Goal: Navigation & Orientation: Find specific page/section

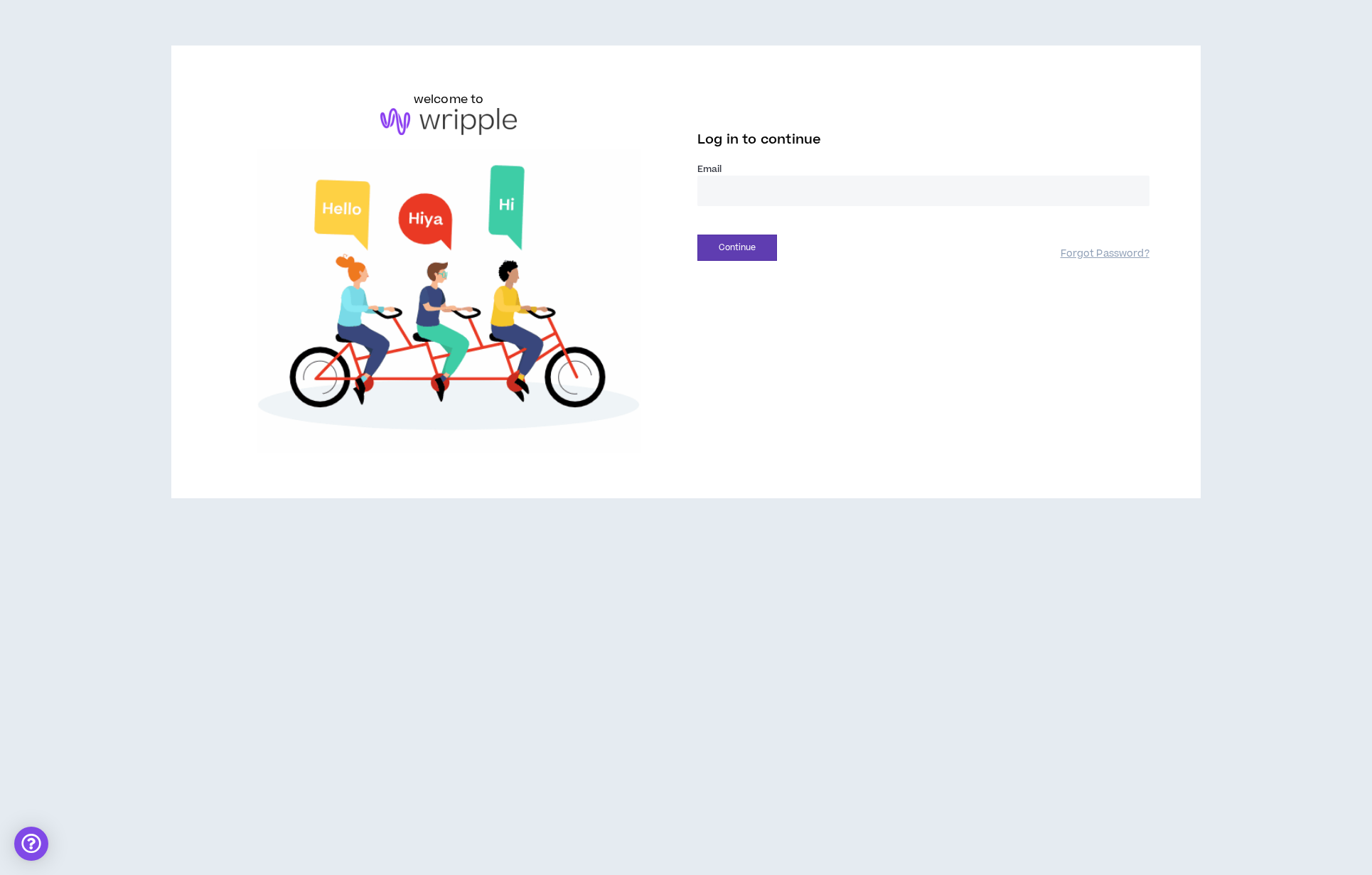
click at [796, 183] on input "email" at bounding box center [923, 191] width 452 height 31
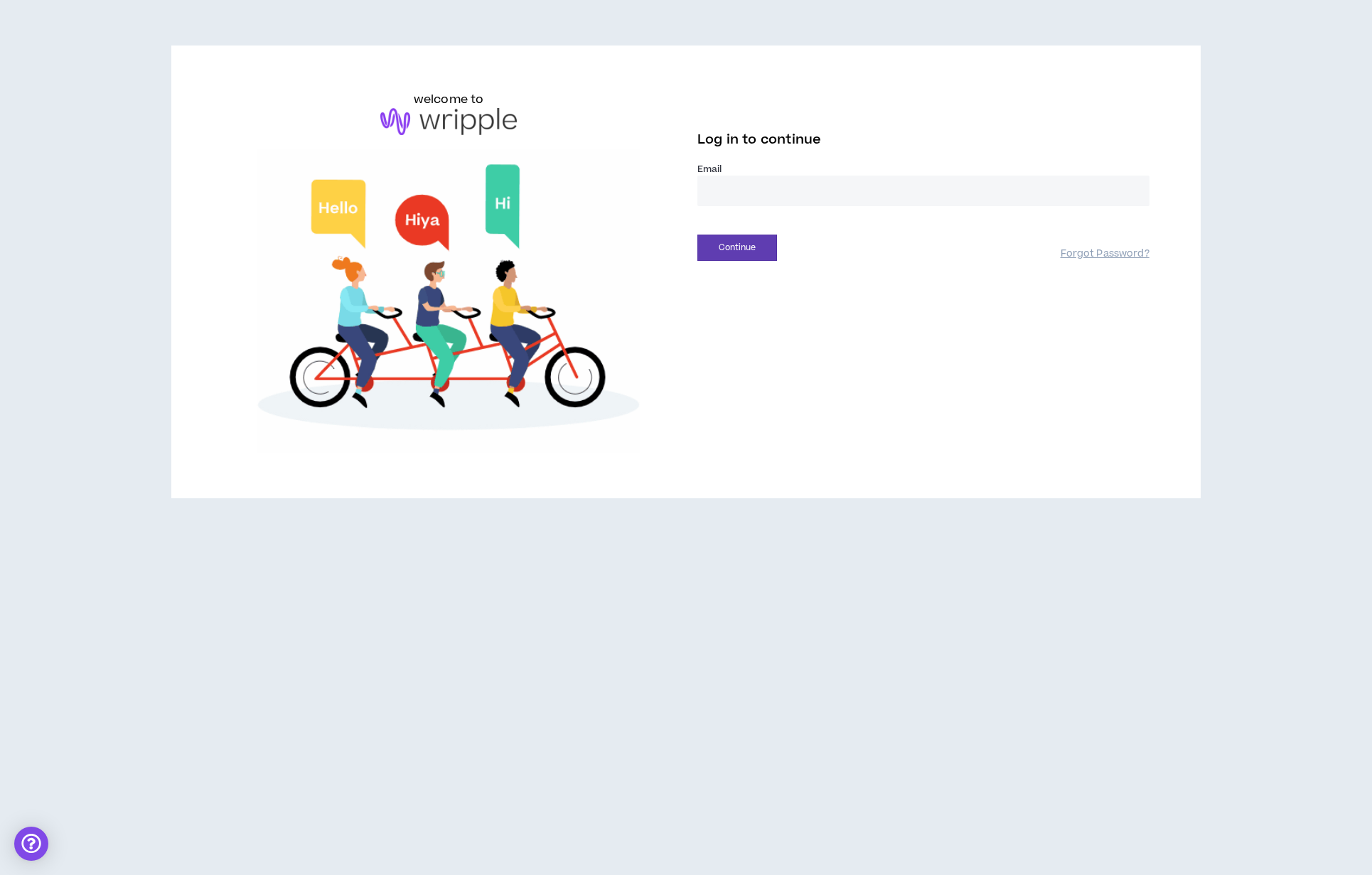
type input "**********"
click at [736, 260] on button "Continue" at bounding box center [737, 247] width 80 height 26
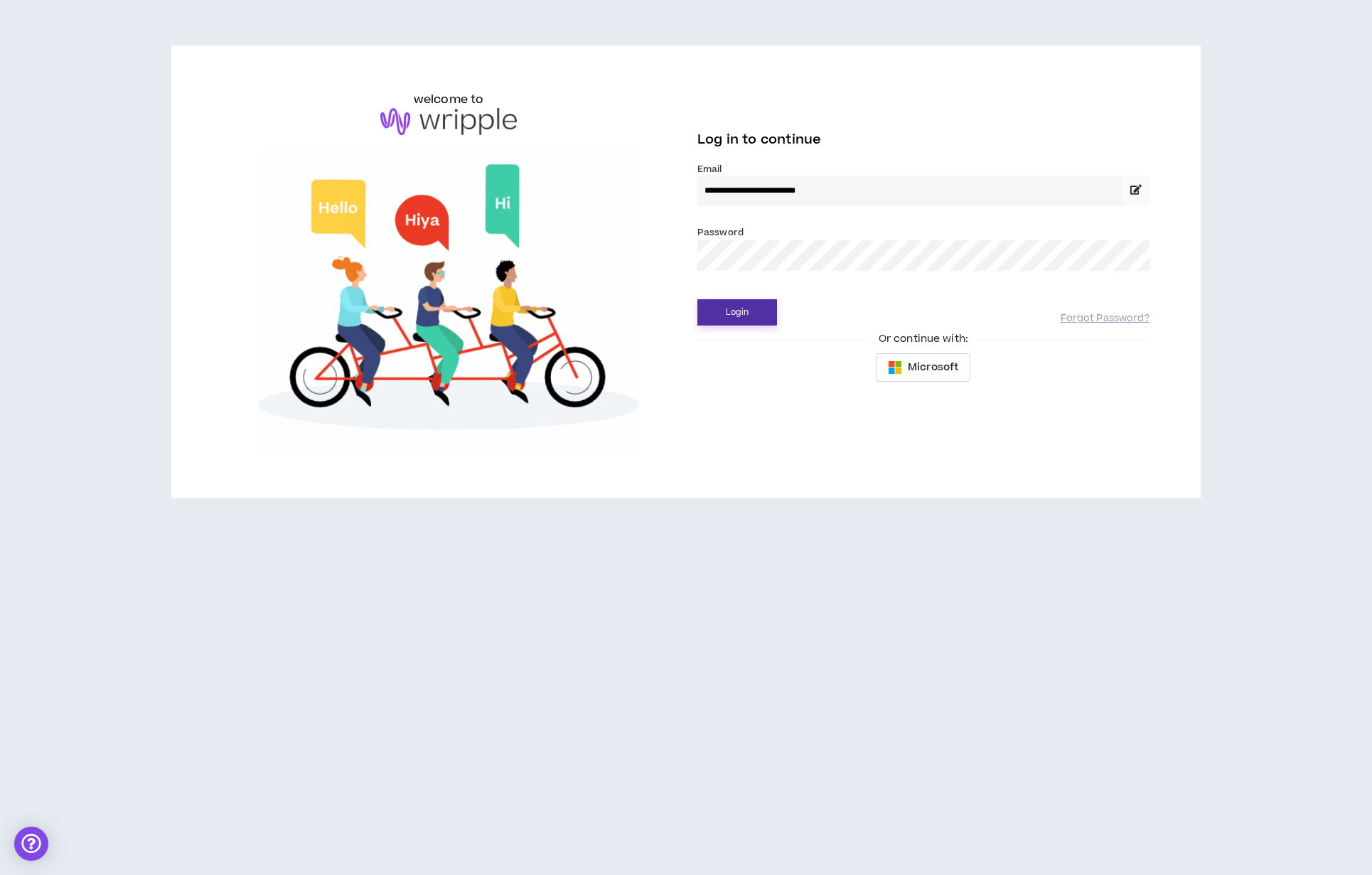
click at [740, 300] on button "Login" at bounding box center [737, 313] width 80 height 26
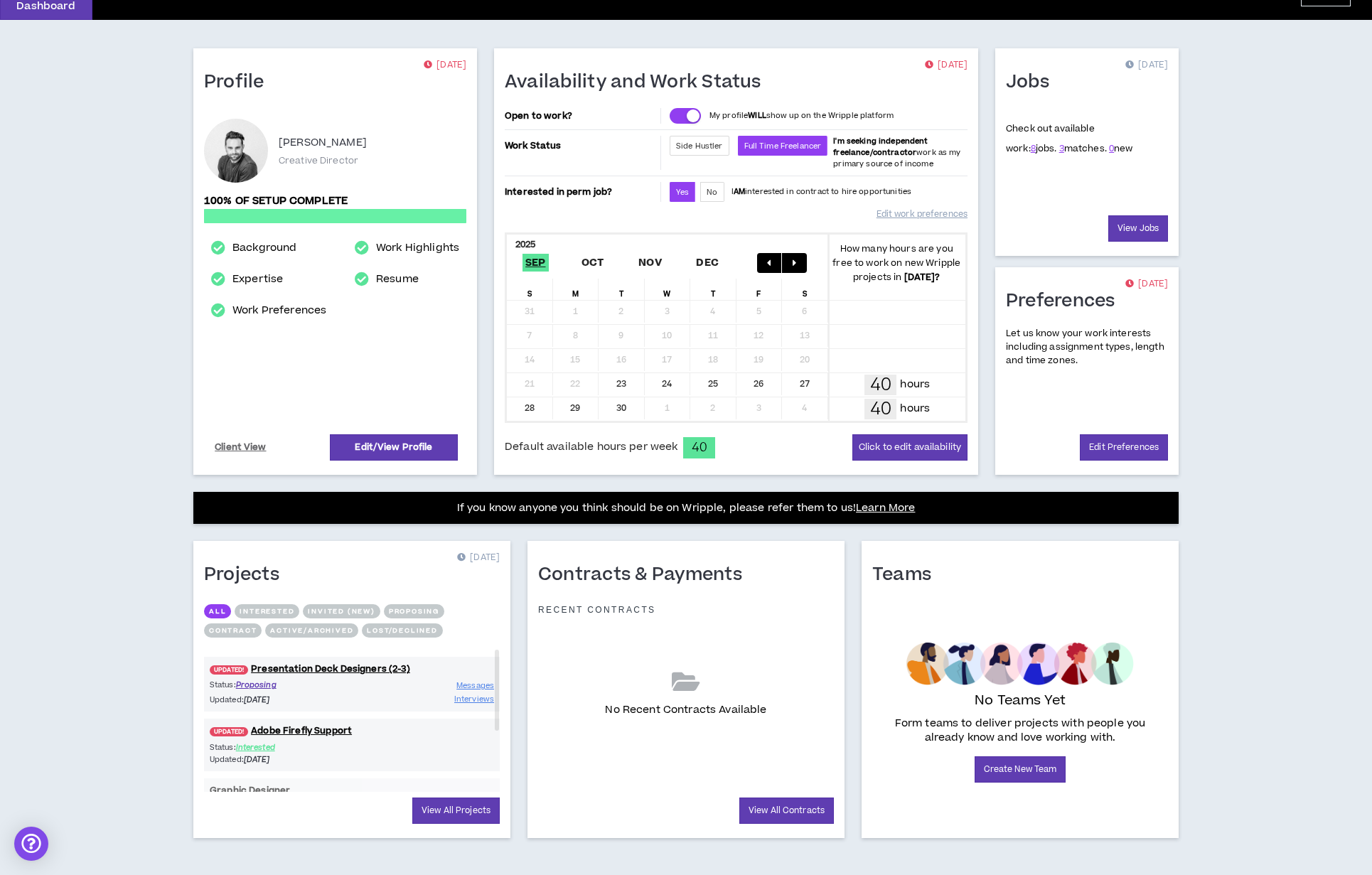
scroll to position [85, 0]
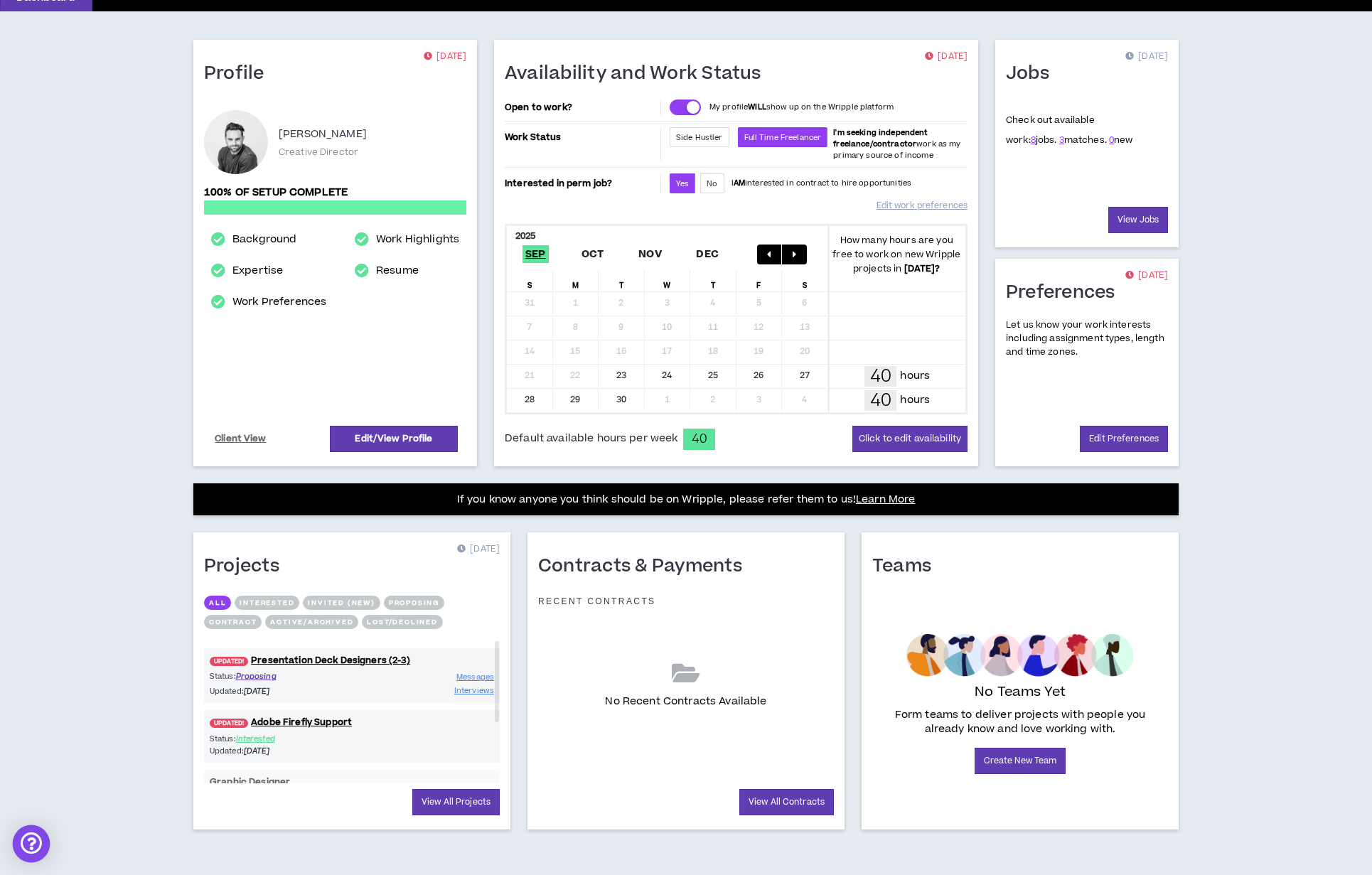
click at [31, 838] on div "Open Intercom Messenger" at bounding box center [32, 844] width 38 height 38
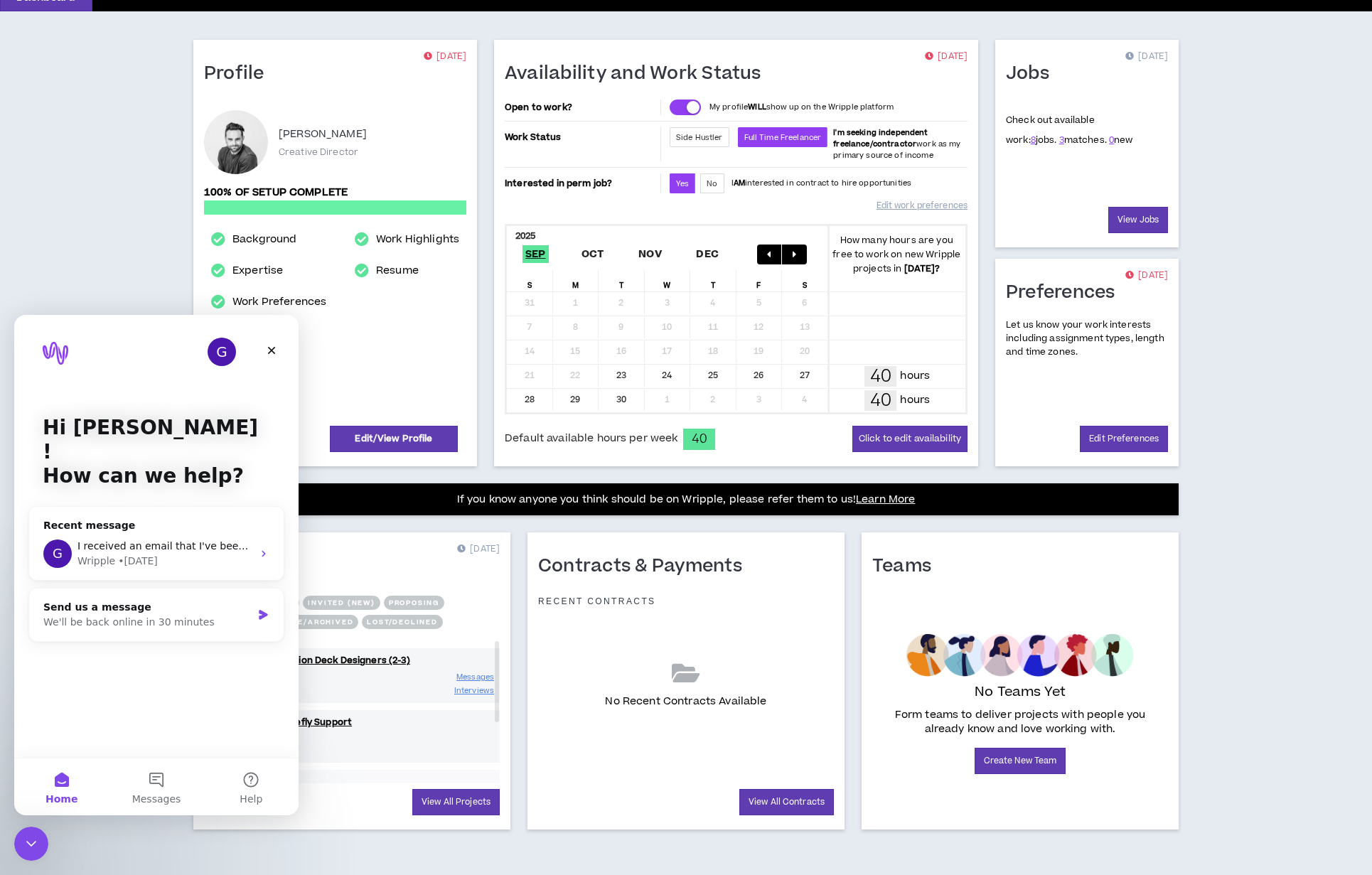
scroll to position [0, 0]
click at [258, 548] on icon "Intercom messenger" at bounding box center [264, 554] width 12 height 12
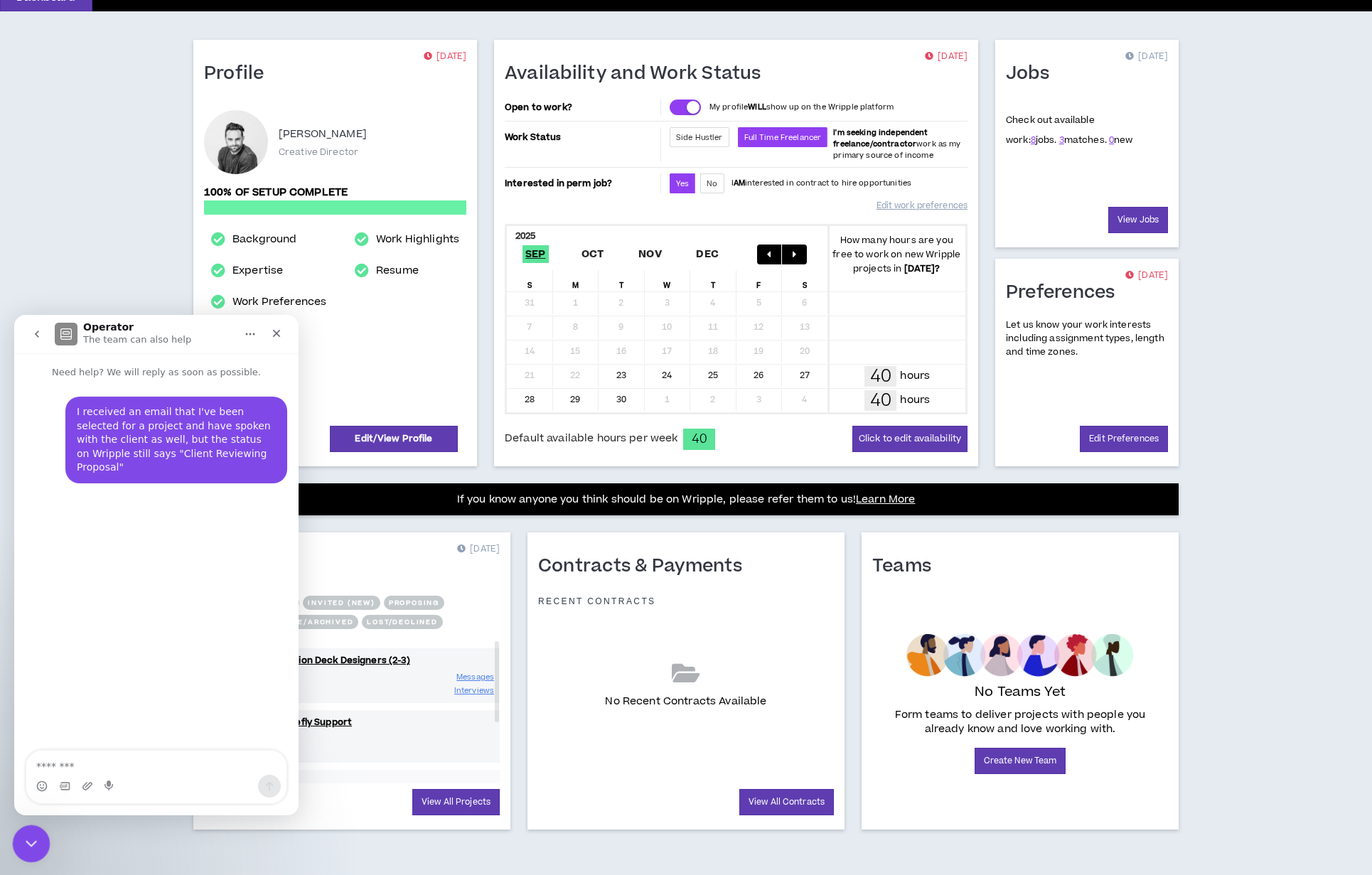
click at [12, 845] on div "Close Intercom Messenger" at bounding box center [29, 841] width 34 height 34
